Goal: Task Accomplishment & Management: Complete application form

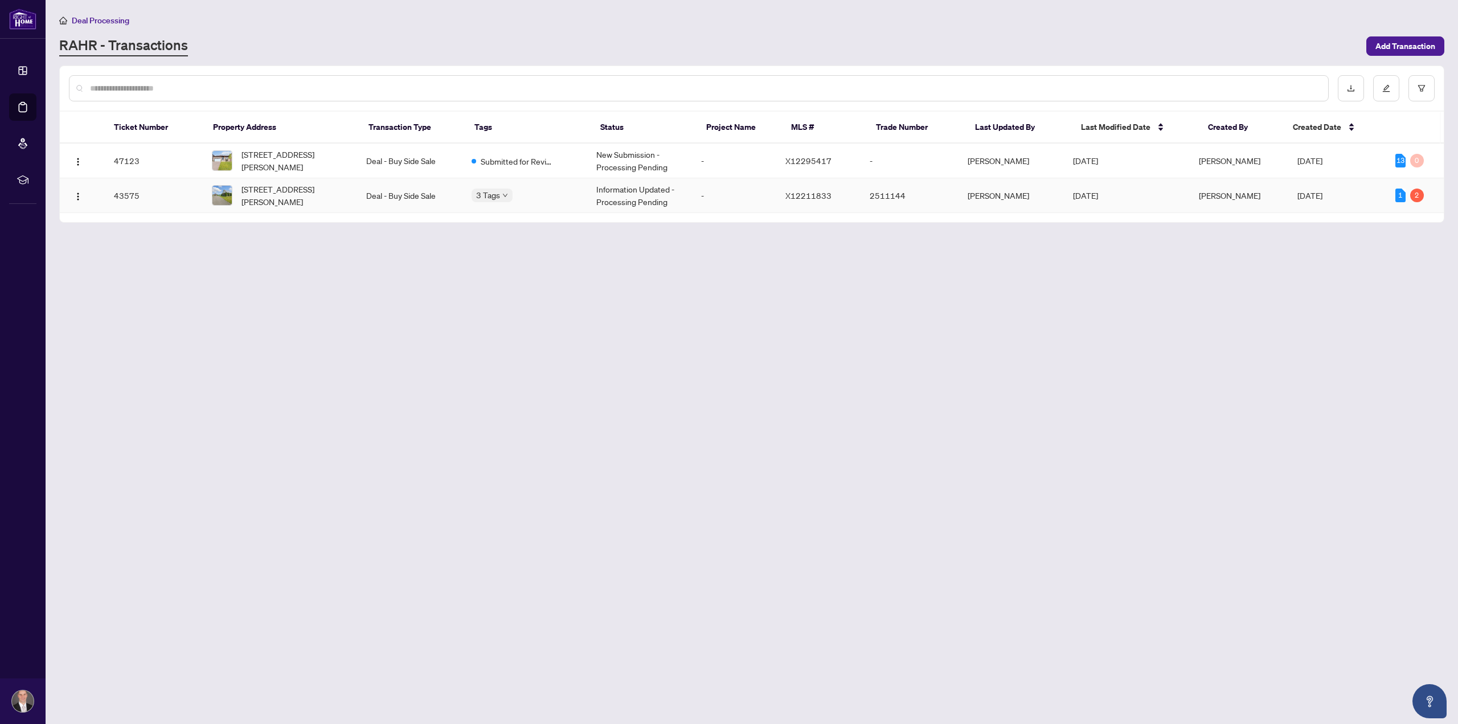
click at [733, 196] on td "-" at bounding box center [734, 195] width 84 height 35
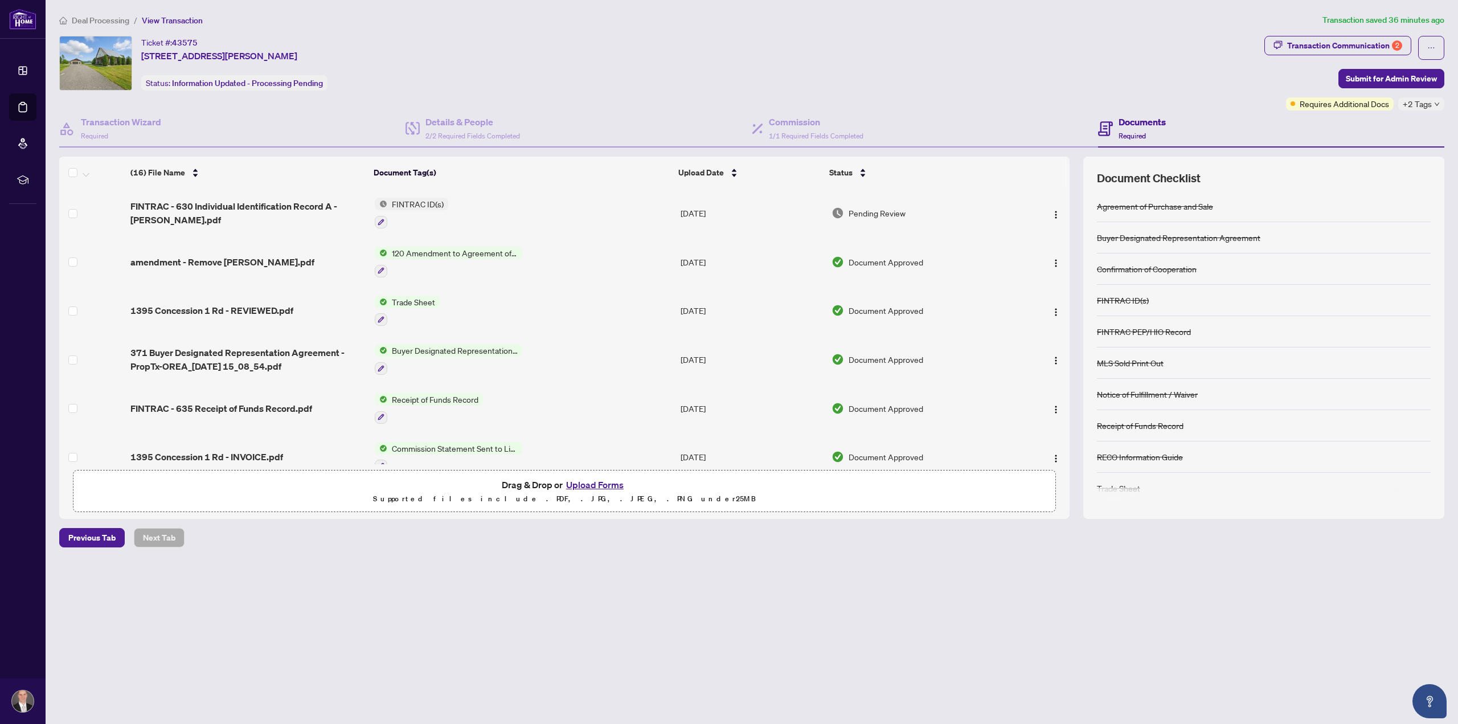
click at [594, 484] on button "Upload Forms" at bounding box center [595, 484] width 64 height 15
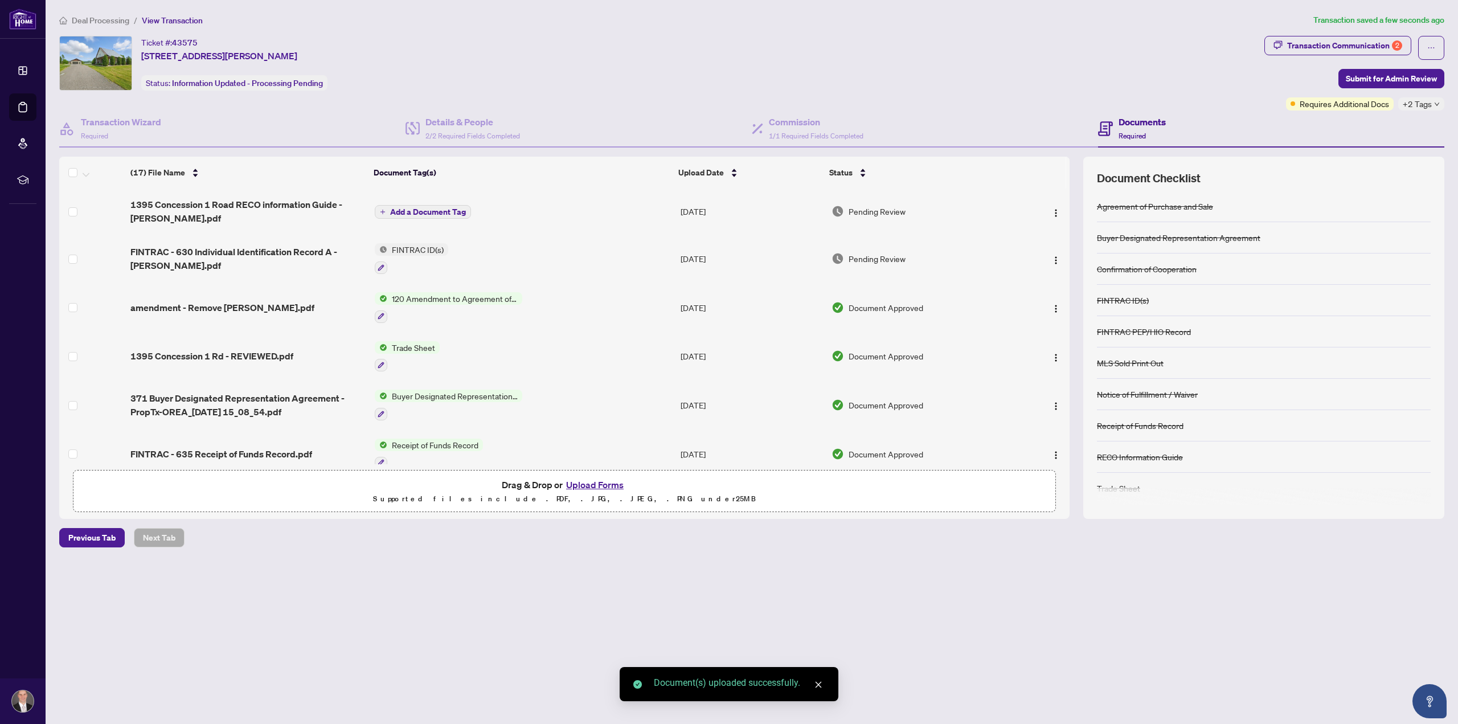
click at [432, 208] on span "Add a Document Tag" at bounding box center [428, 212] width 76 height 8
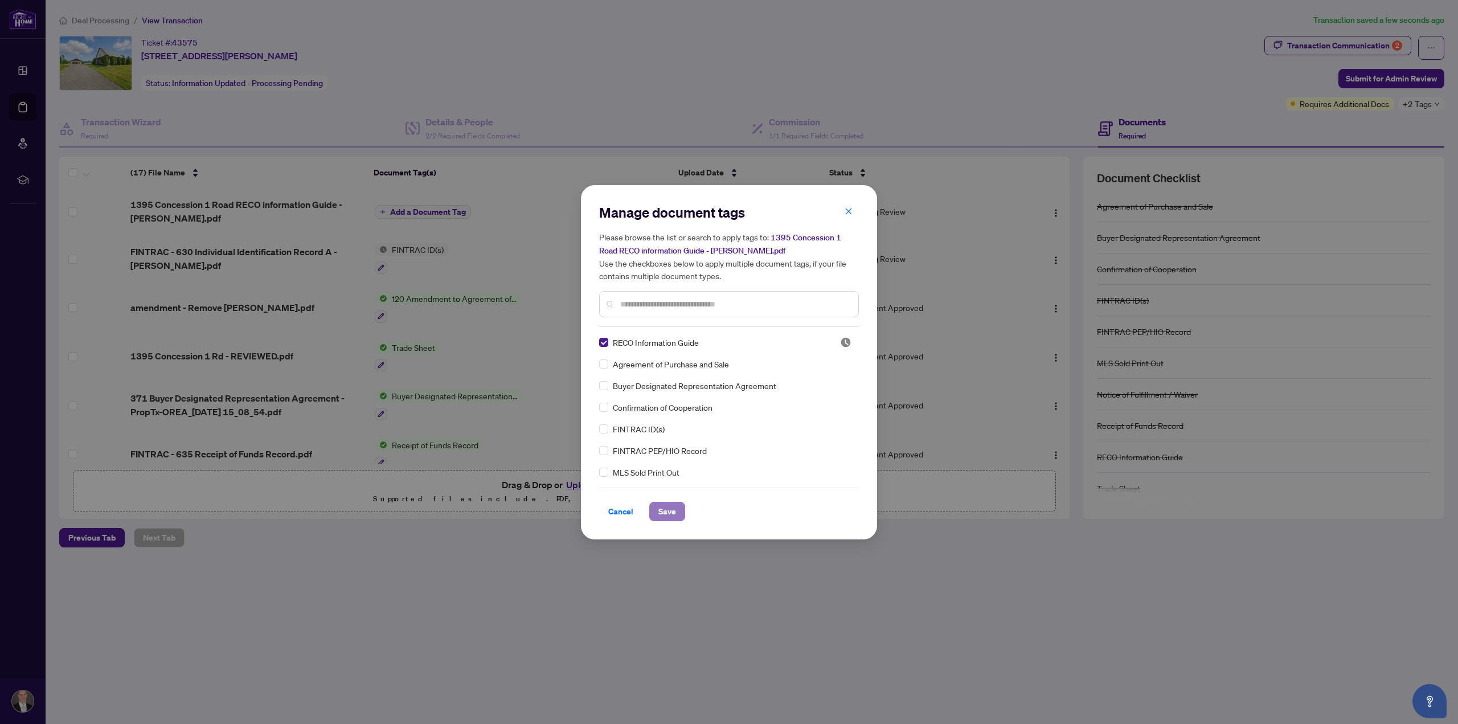
click at [665, 510] on span "Save" at bounding box center [668, 511] width 18 height 18
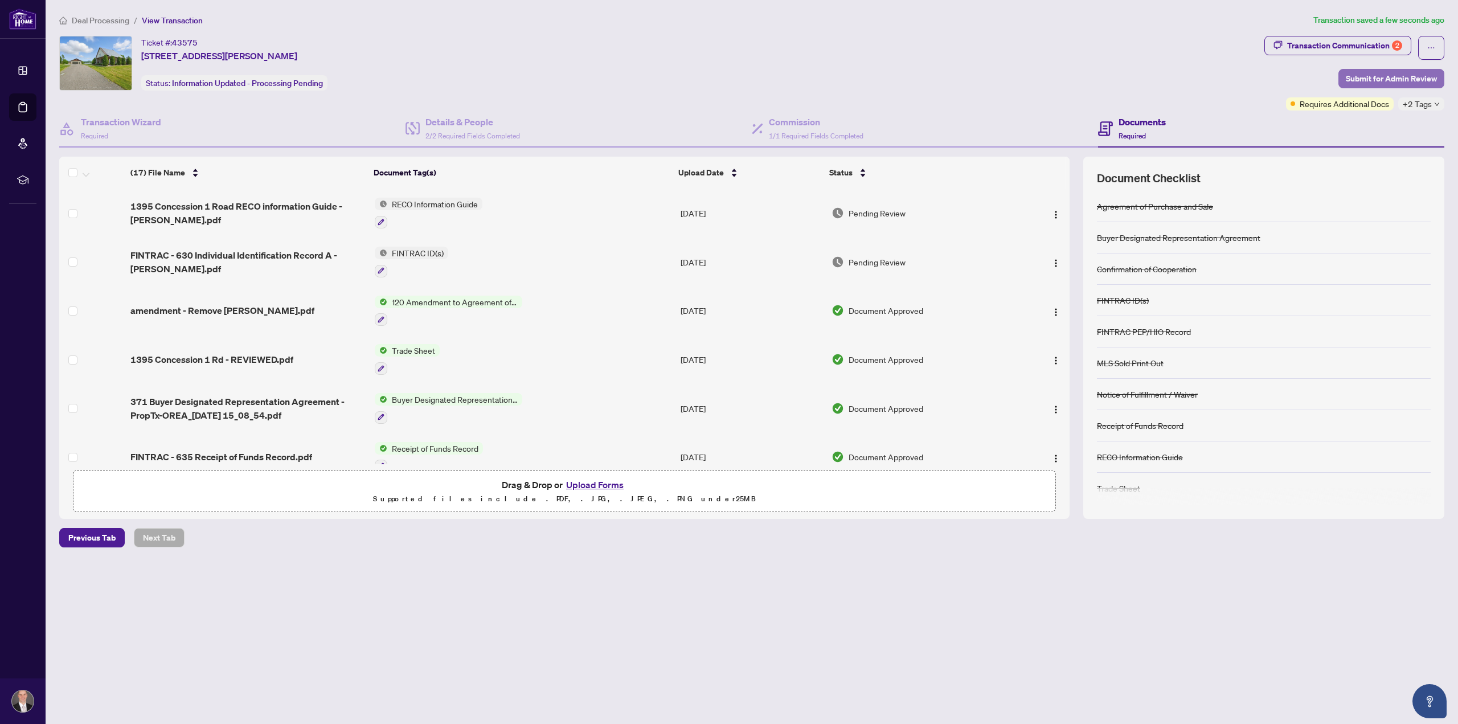
click at [1368, 74] on span "Submit for Admin Review" at bounding box center [1391, 79] width 91 height 18
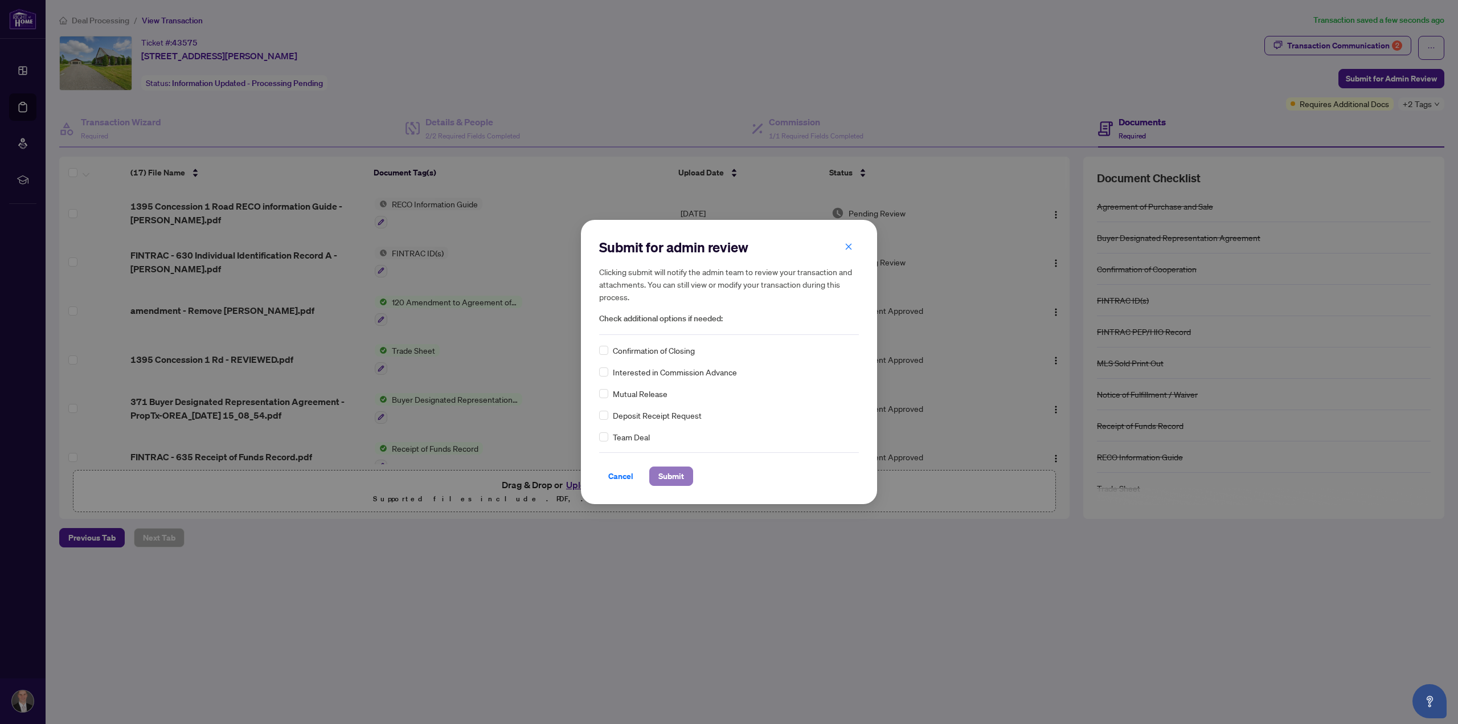
click at [674, 476] on span "Submit" at bounding box center [672, 476] width 26 height 18
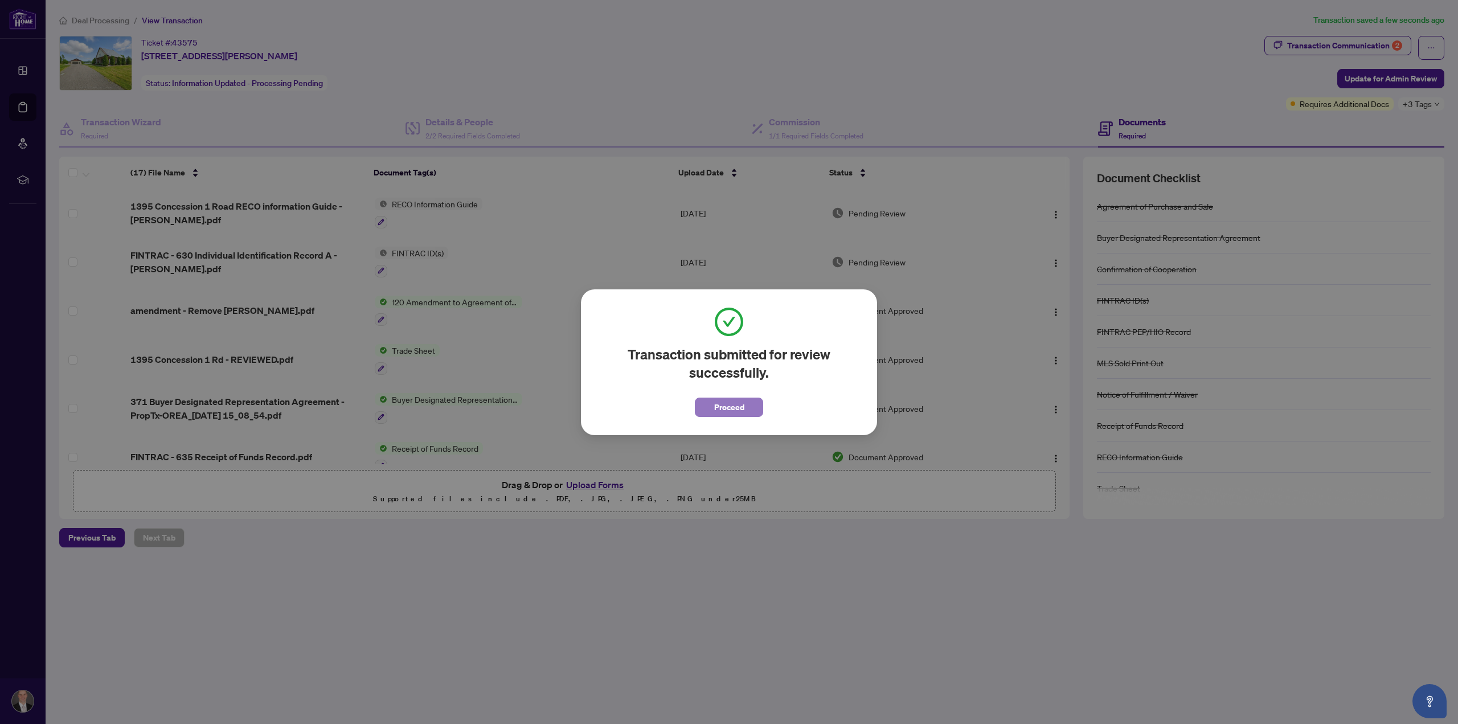
click at [728, 410] on span "Proceed" at bounding box center [729, 407] width 30 height 18
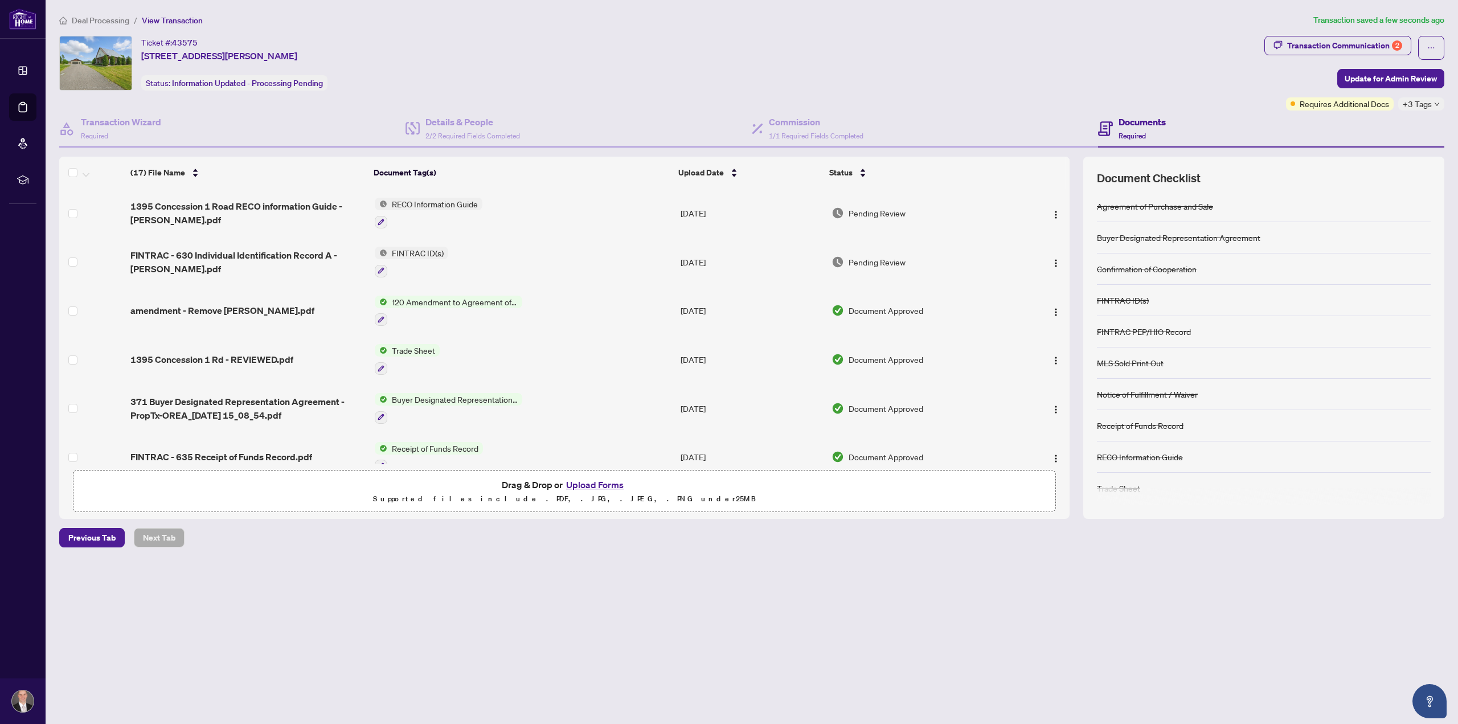
click at [95, 18] on span "Deal Processing" at bounding box center [101, 20] width 58 height 10
